Goal: Obtain resource: Obtain resource

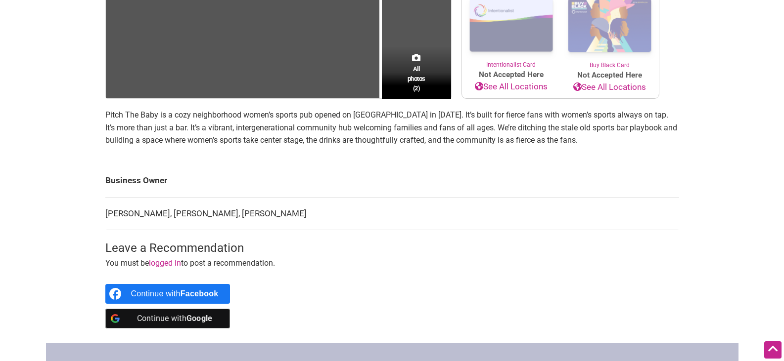
scroll to position [9, 0]
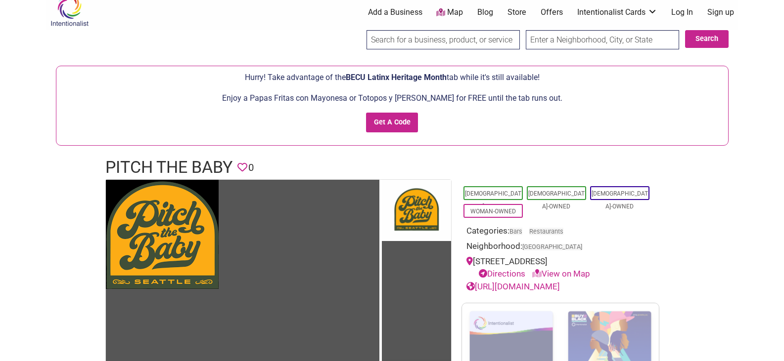
click at [560, 287] on link "https://www.pitchthebabybar.com/" at bounding box center [512, 287] width 93 height 10
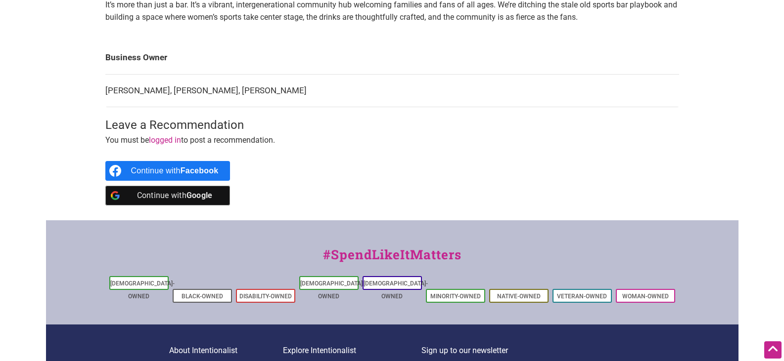
scroll to position [0, 0]
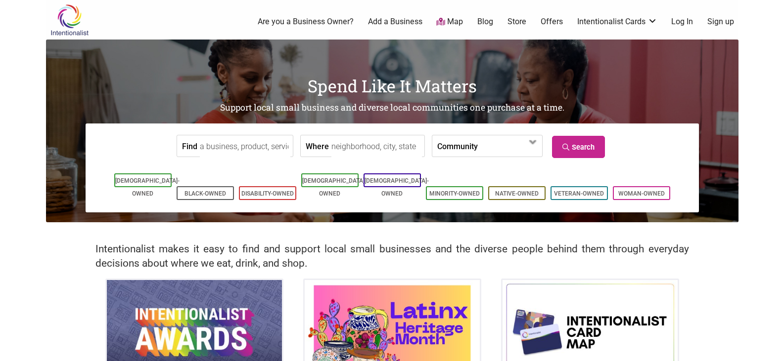
click at [547, 24] on link "Offers" at bounding box center [552, 21] width 22 height 11
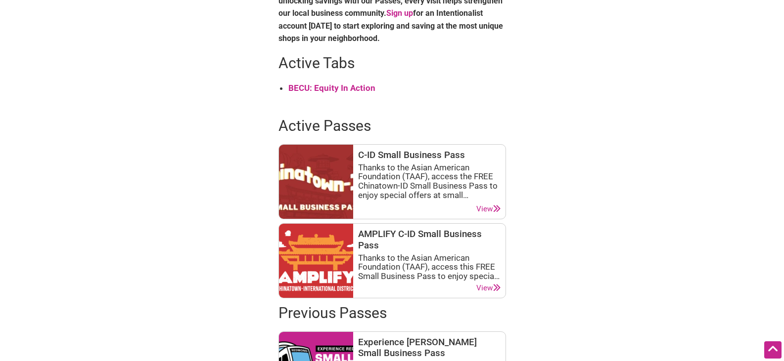
scroll to position [536, 0]
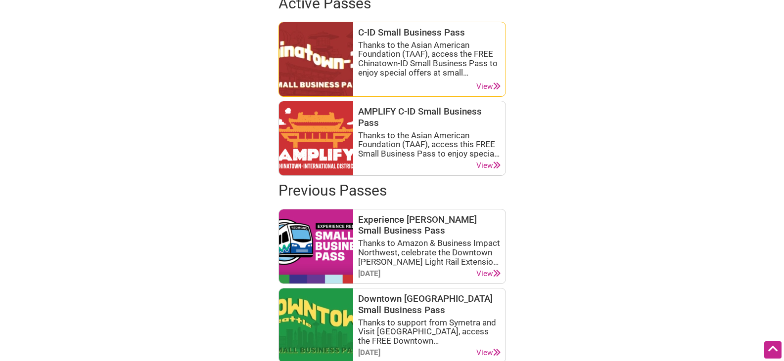
click at [487, 85] on link "View" at bounding box center [488, 86] width 24 height 9
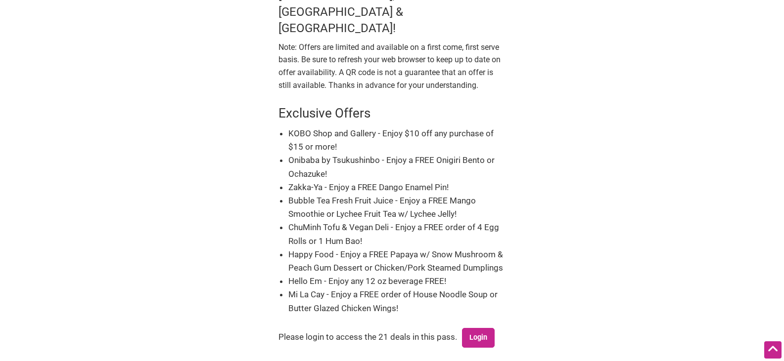
scroll to position [293, 0]
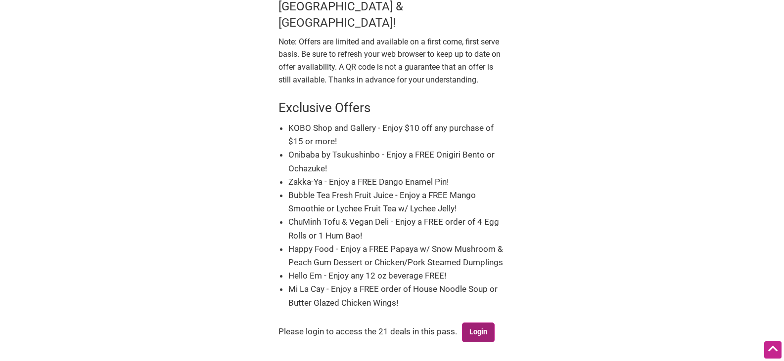
click at [481, 323] on link "Login" at bounding box center [478, 333] width 33 height 20
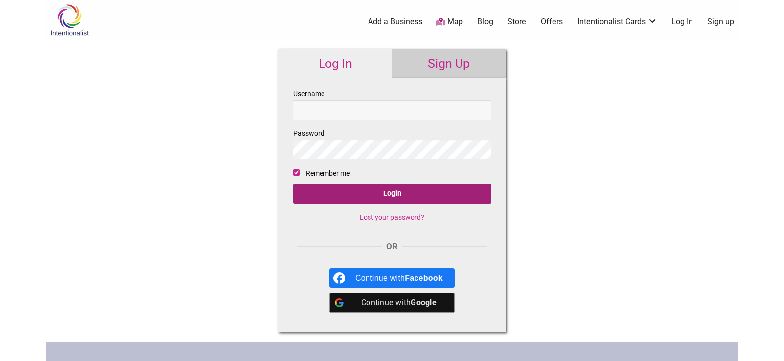
type input "naghma"
click at [401, 197] on input "Login" at bounding box center [392, 194] width 198 height 20
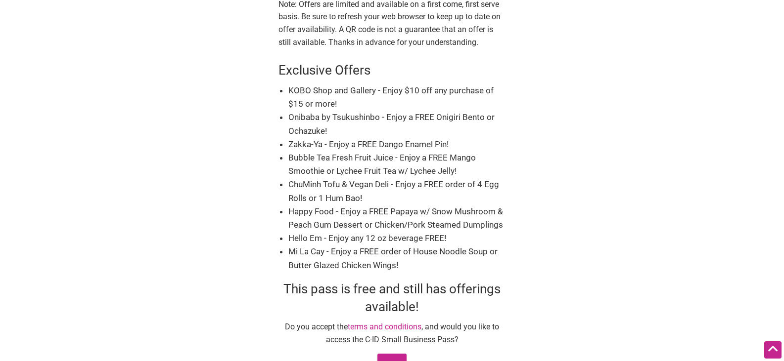
scroll to position [346, 0]
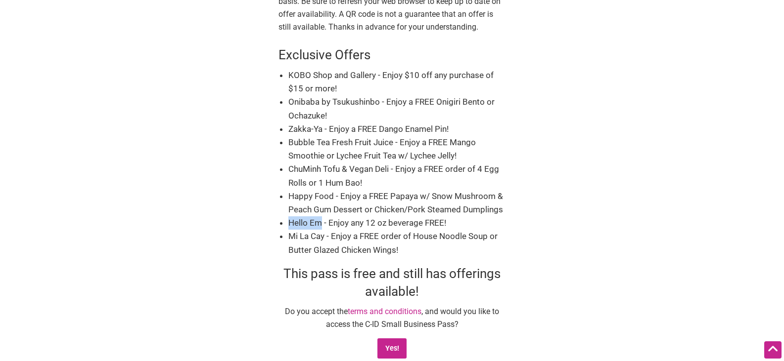
drag, startPoint x: 321, startPoint y: 191, endPoint x: 285, endPoint y: 191, distance: 36.1
click at [285, 191] on div "Exclusive Offers KOBO Shop and Gallery - Enjoy $10 off any purchase of $15 or m…" at bounding box center [391, 149] width 227 height 216
copy li "Hello Em"
click at [396, 339] on input "Yes!" at bounding box center [391, 349] width 29 height 20
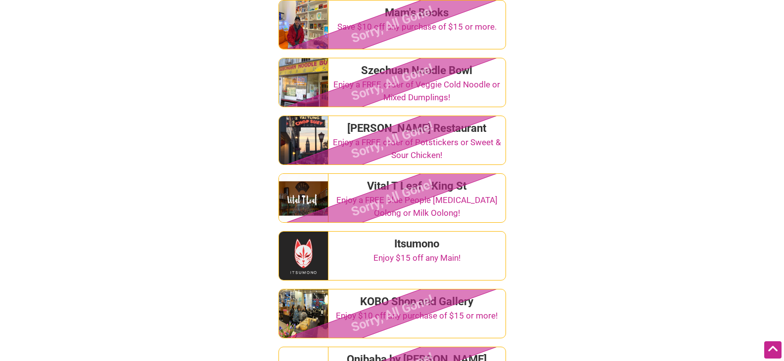
scroll to position [973, 0]
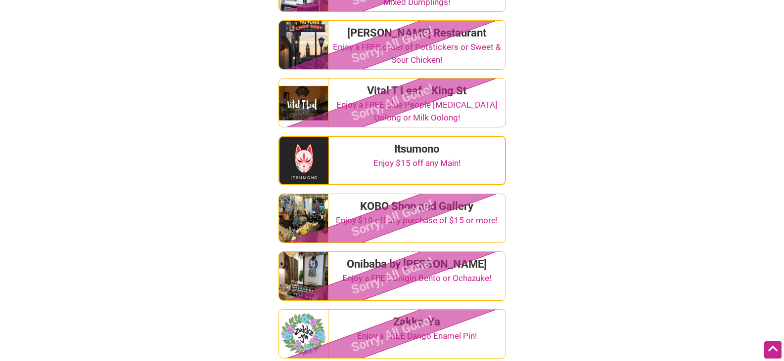
click at [419, 141] on div "Itsumono" at bounding box center [417, 149] width 168 height 16
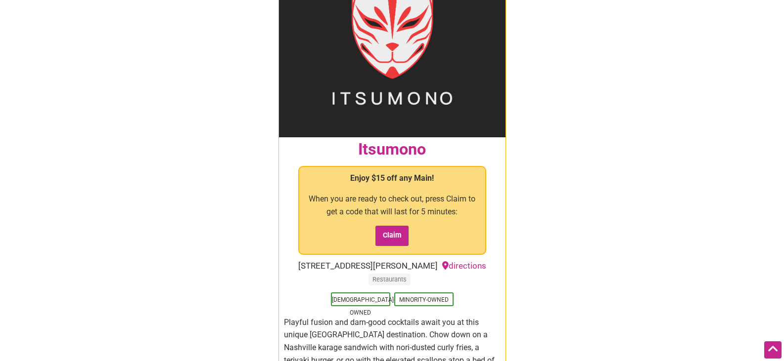
scroll to position [1195, 0]
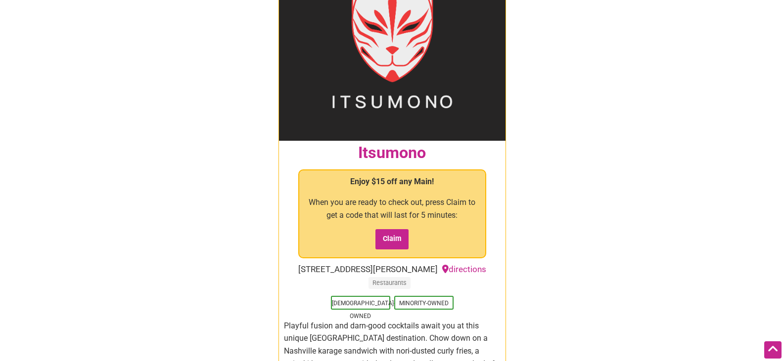
drag, startPoint x: 299, startPoint y: 236, endPoint x: 436, endPoint y: 238, distance: 137.0
click at [436, 264] on div "[STREET_ADDRESS][PERSON_NAME] directions" at bounding box center [392, 270] width 207 height 13
copy div "[STREET_ADDRESS][PERSON_NAME]"
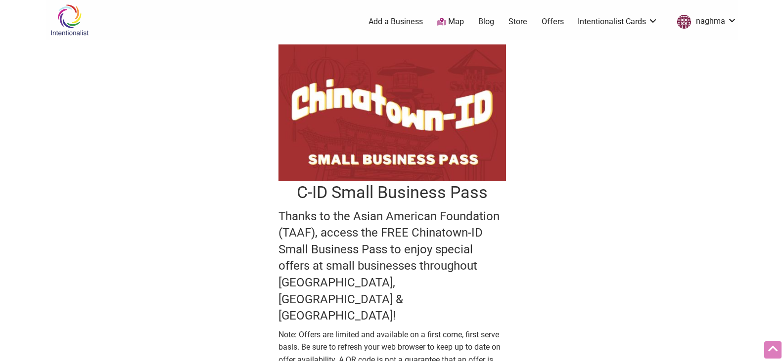
scroll to position [346, 0]
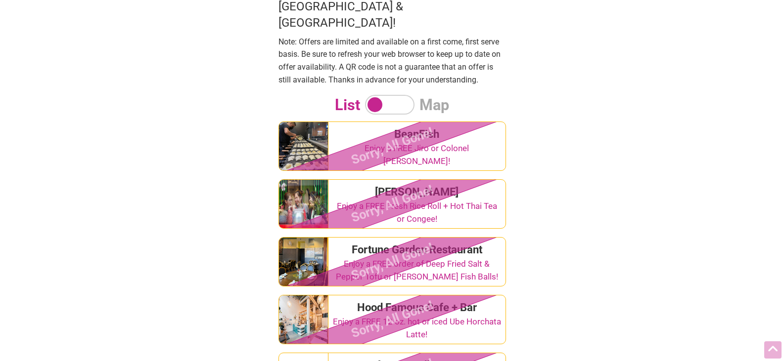
scroll to position [293, 0]
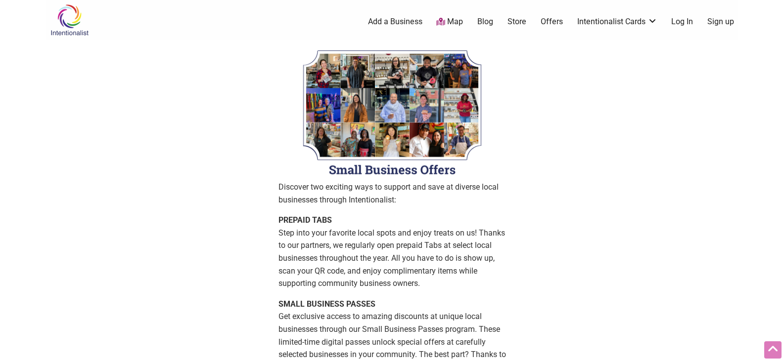
scroll to position [535, 0]
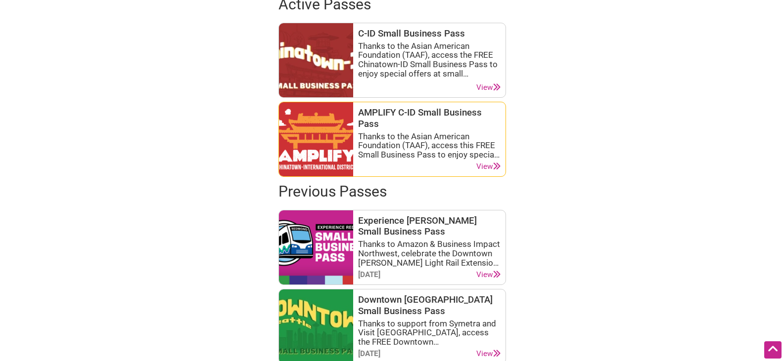
click at [493, 166] on icon at bounding box center [496, 166] width 7 height 7
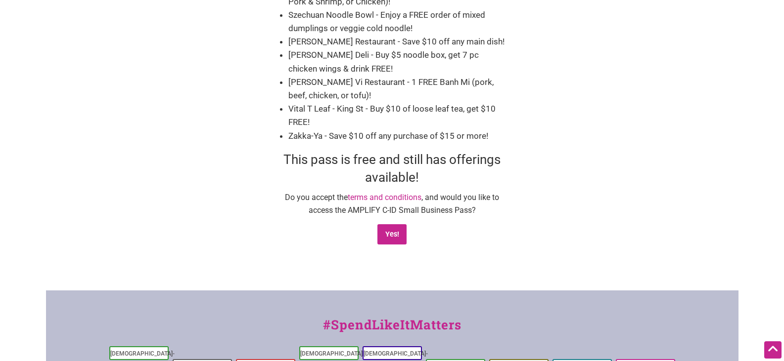
scroll to position [1145, 0]
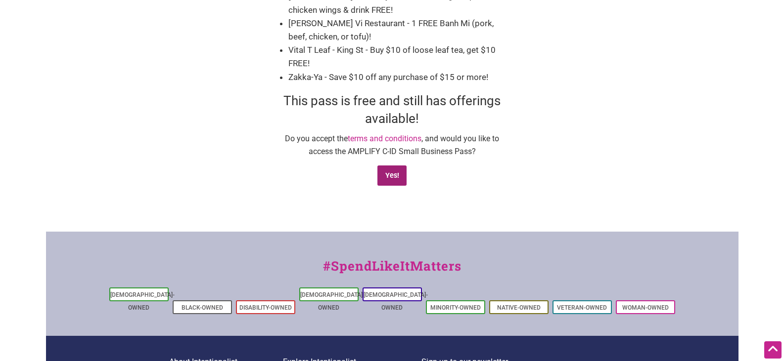
click at [394, 166] on input "Yes!" at bounding box center [391, 176] width 29 height 20
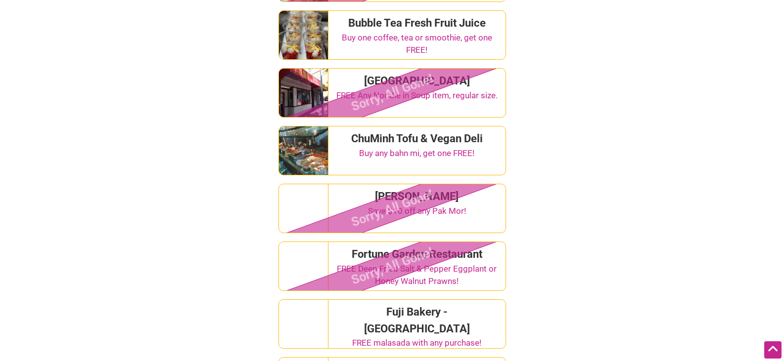
scroll to position [474, 0]
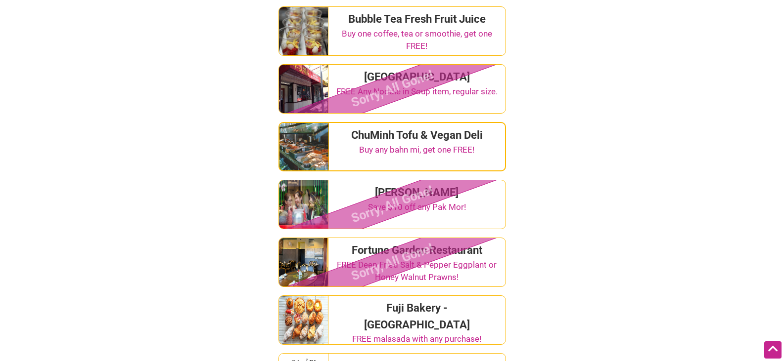
click at [446, 129] on div "ChuMinh Tofu & Vegan Deli" at bounding box center [417, 135] width 168 height 16
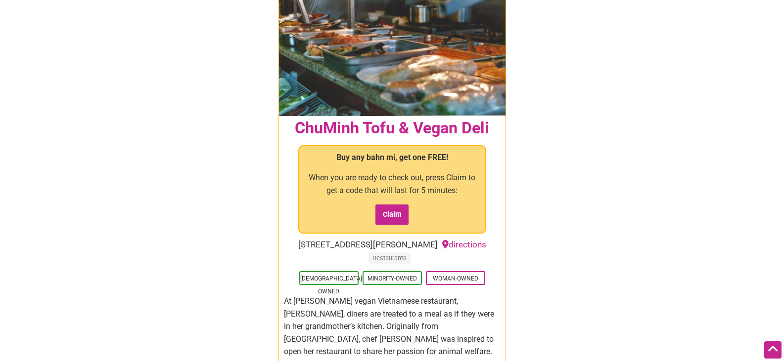
scroll to position [649, 0]
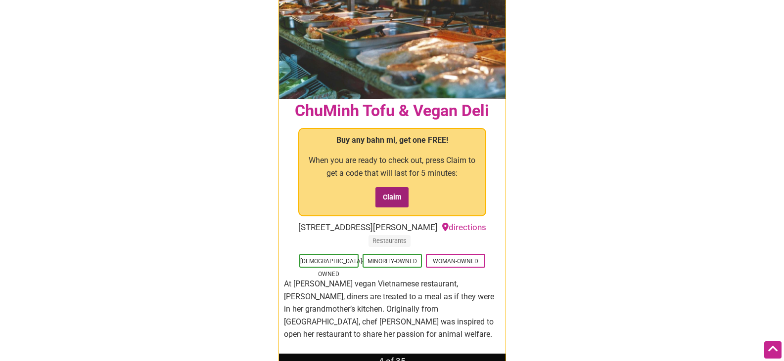
click at [395, 187] on input "Claim" at bounding box center [392, 197] width 34 height 20
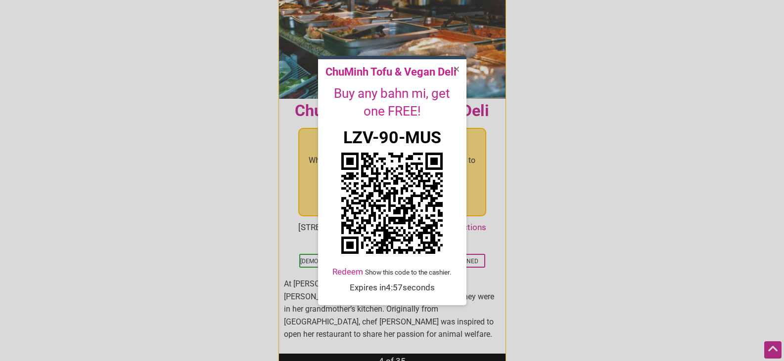
click at [568, 183] on div "ChuMinh Tofu & Vegan Deli Buy any bahn mi, get one FREE! LZV-90-MUS Redeem Show…" at bounding box center [392, 181] width 784 height 250
click at [458, 70] on icon at bounding box center [456, 69] width 6 height 8
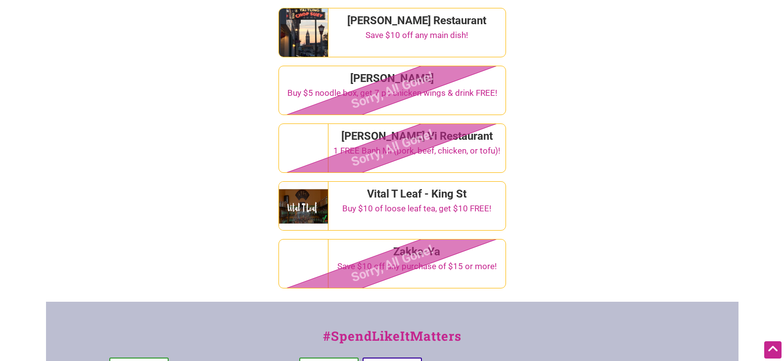
scroll to position [2173, 0]
